Goal: Task Accomplishment & Management: Manage account settings

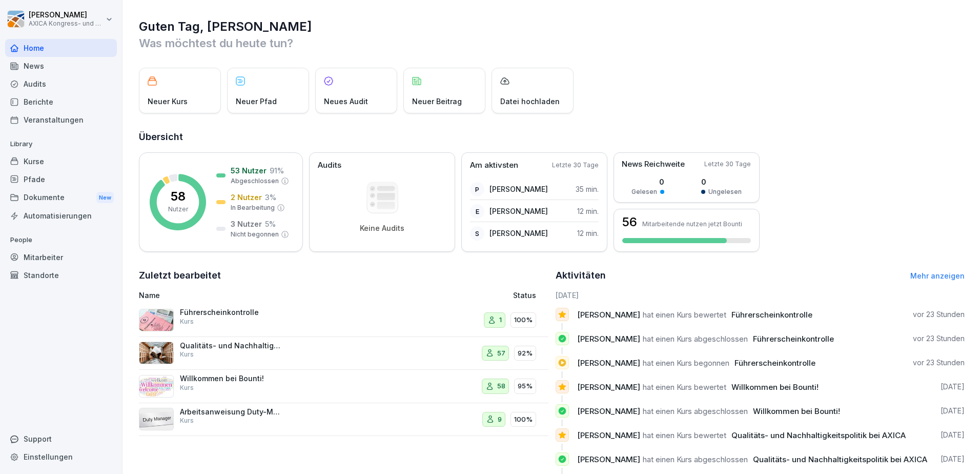
click at [229, 380] on p "Willkommen bei Bounti!" at bounding box center [231, 378] width 103 height 9
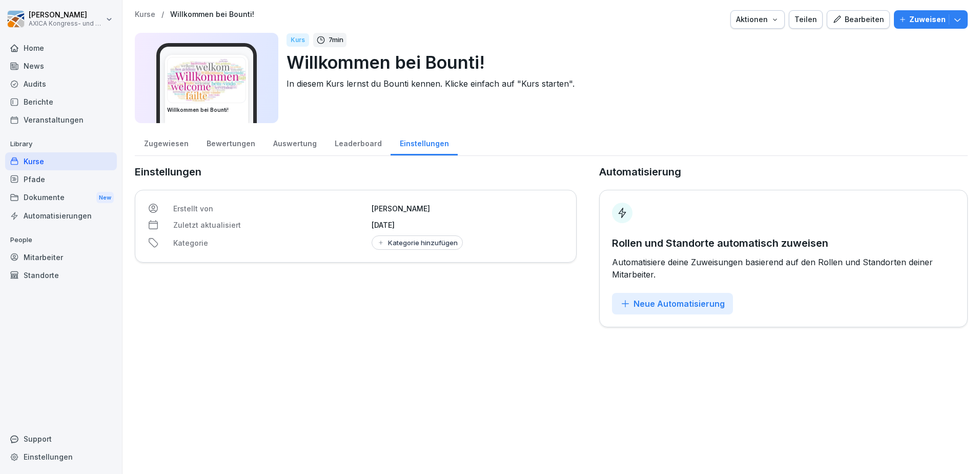
click at [228, 145] on div "Bewertungen" at bounding box center [230, 142] width 67 height 26
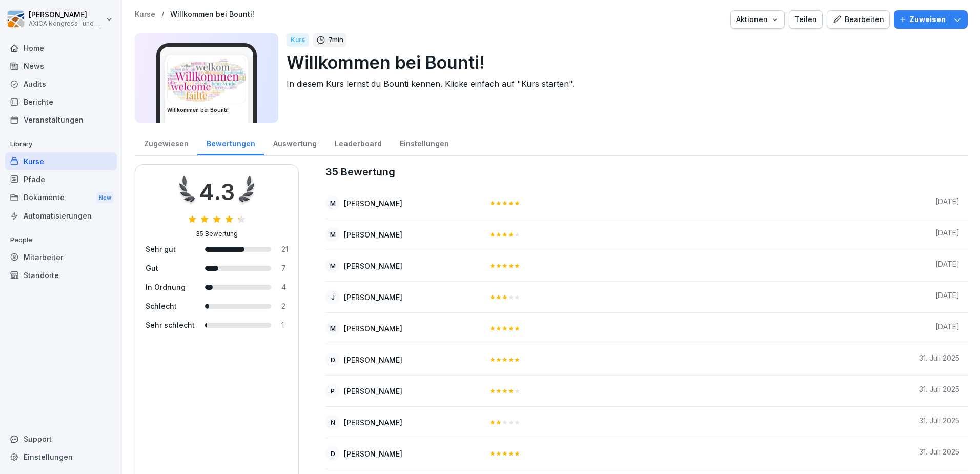
click at [168, 147] on div "Zugewiesen" at bounding box center [166, 142] width 63 height 26
